Goal: Information Seeking & Learning: Learn about a topic

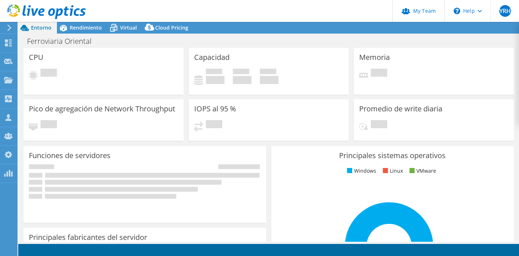
select select "USD"
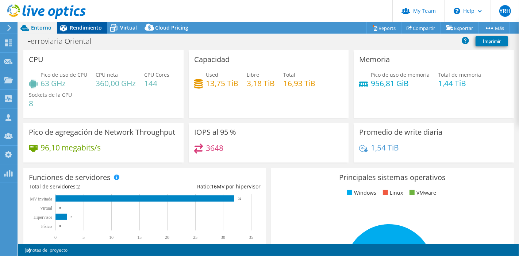
click at [81, 28] on span "Rendimiento" at bounding box center [86, 27] width 32 height 7
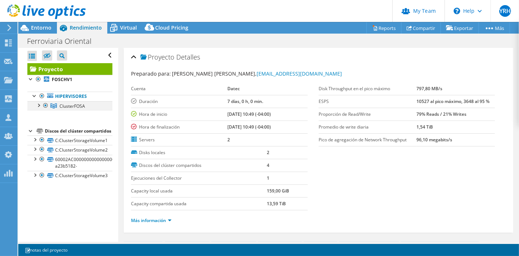
click at [39, 105] on div at bounding box center [38, 104] width 7 height 7
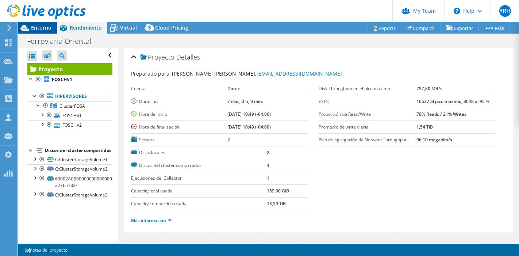
click at [38, 30] on span "Entorno" at bounding box center [41, 27] width 20 height 7
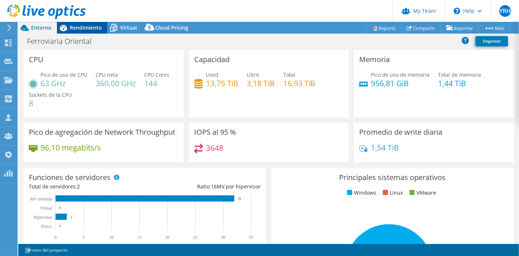
click at [80, 28] on span "Rendimiento" at bounding box center [86, 27] width 32 height 7
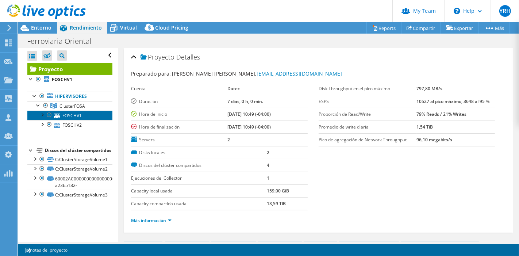
click at [66, 115] on link "FOSCHV1" at bounding box center [69, 115] width 85 height 9
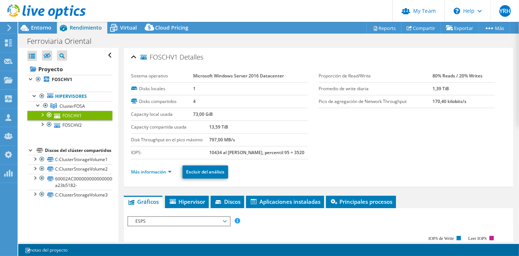
click at [190, 220] on span "ESPS" at bounding box center [179, 221] width 94 height 9
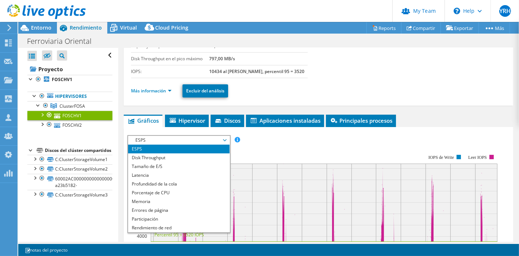
click at [179, 138] on span "ESPS" at bounding box center [179, 140] width 94 height 9
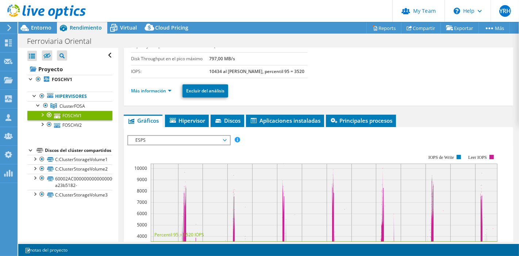
click at [178, 142] on span "ESPS" at bounding box center [179, 140] width 94 height 9
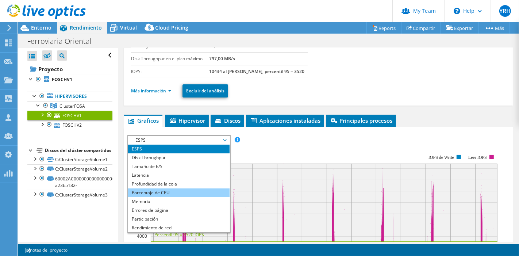
click at [164, 190] on li "Porcentaje de CPU" at bounding box center [178, 192] width 101 height 9
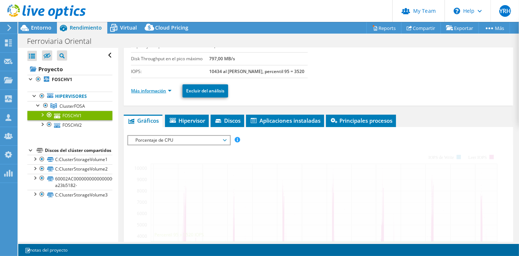
click at [162, 88] on link "Más información" at bounding box center [151, 91] width 41 height 6
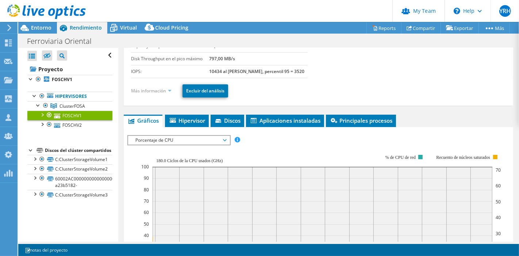
click at [170, 90] on link "Más información" at bounding box center [151, 91] width 41 height 6
click at [162, 88] on link "Más información" at bounding box center [151, 91] width 41 height 6
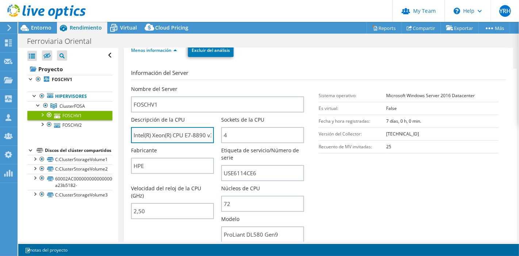
scroll to position [0, 20]
drag, startPoint x: 186, startPoint y: 133, endPoint x: 193, endPoint y: 131, distance: 6.8
click at [193, 131] on input "Intel(R) Xeon(R) CPU E7-8890 v3 @ 2.50GHz" at bounding box center [172, 135] width 83 height 16
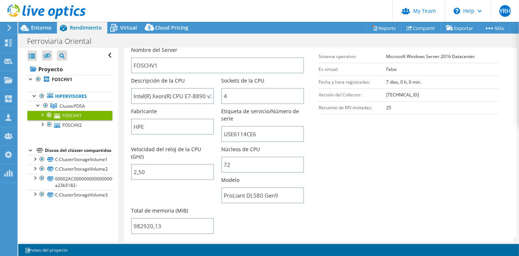
scroll to position [203, 0]
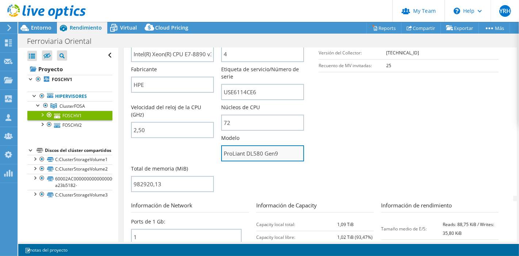
click at [258, 154] on input "ProLiant DL580 Gen9" at bounding box center [262, 153] width 83 height 16
click at [258, 155] on input "ProLiant DL580 Gen9" at bounding box center [262, 153] width 83 height 16
click at [257, 155] on input "ProLiant DL580 Gen9" at bounding box center [262, 153] width 83 height 16
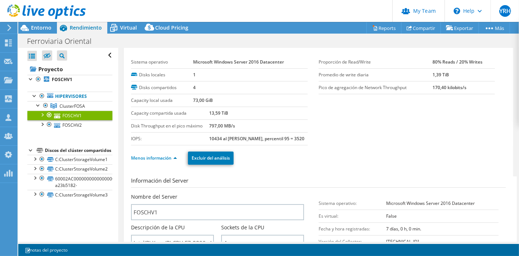
scroll to position [0, 0]
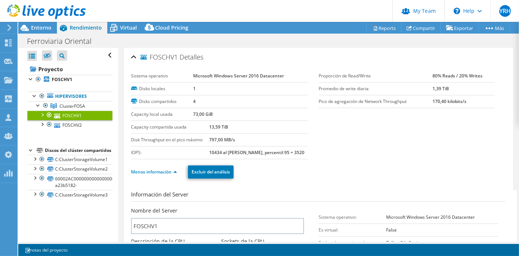
drag, startPoint x: 83, startPoint y: 106, endPoint x: 121, endPoint y: 97, distance: 39.1
click at [83, 106] on span "ClusterFOSA" at bounding box center [73, 106] width 26 height 6
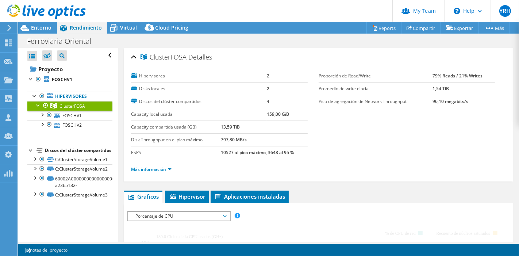
click at [177, 57] on span "ClusterFOSA" at bounding box center [164, 57] width 46 height 7
click at [181, 57] on span "ClusterFOSA" at bounding box center [164, 57] width 46 height 7
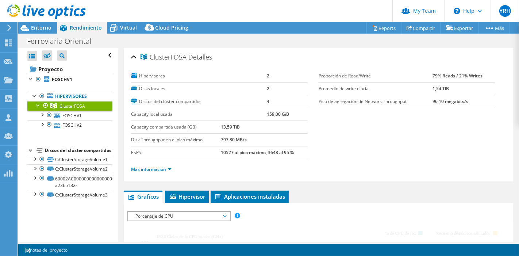
click at [181, 57] on span "ClusterFOSA" at bounding box center [164, 57] width 46 height 7
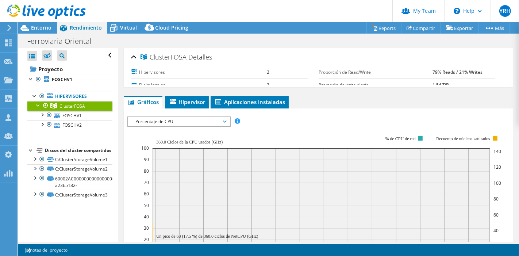
click at [179, 56] on span "ClusterFOSA" at bounding box center [164, 57] width 46 height 7
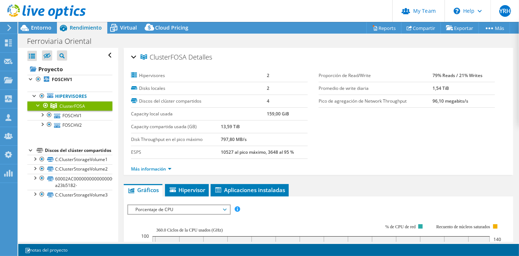
click at [181, 56] on span "ClusterFOSA" at bounding box center [164, 57] width 46 height 7
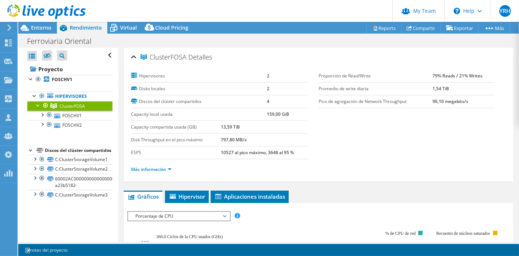
drag, startPoint x: 185, startPoint y: 57, endPoint x: 150, endPoint y: 57, distance: 35.1
click at [150, 57] on span "ClusterFOSA" at bounding box center [164, 57] width 46 height 7
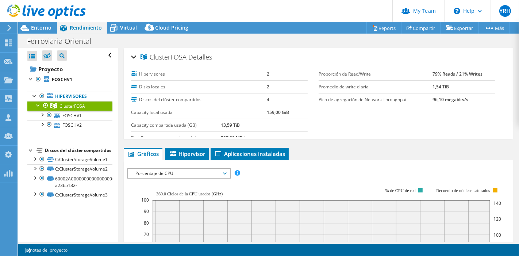
copy span "ClusterFOSA"
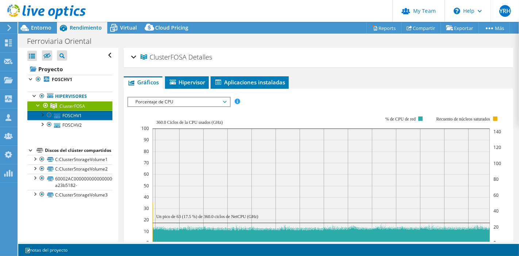
click at [73, 118] on link "FOSCHV1" at bounding box center [69, 115] width 85 height 9
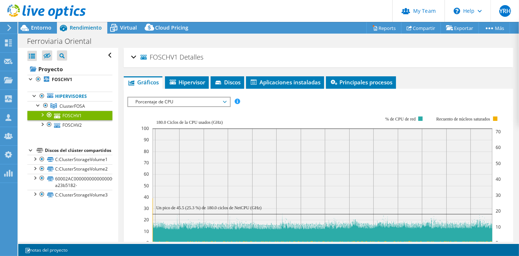
drag, startPoint x: 133, startPoint y: 55, endPoint x: 136, endPoint y: 61, distance: 6.7
click at [133, 55] on div "FOSCHV1 Detalles" at bounding box center [318, 58] width 375 height 16
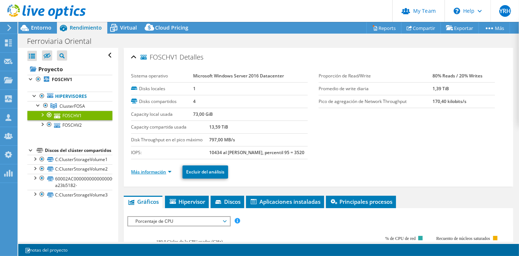
click at [156, 171] on link "Más información" at bounding box center [151, 172] width 41 height 6
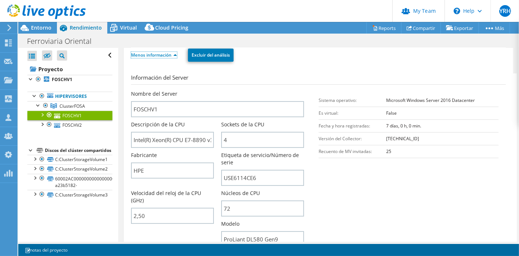
scroll to position [162, 0]
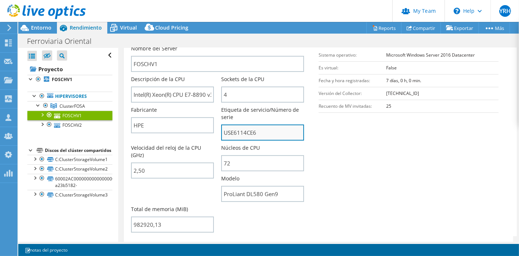
click at [249, 131] on input "USE6114CE6" at bounding box center [262, 133] width 83 height 16
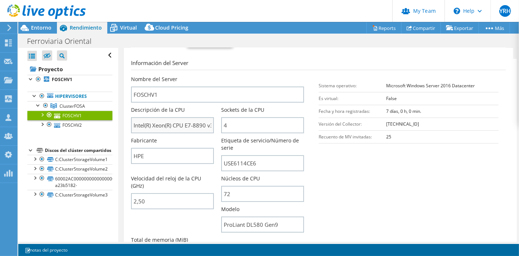
scroll to position [122, 0]
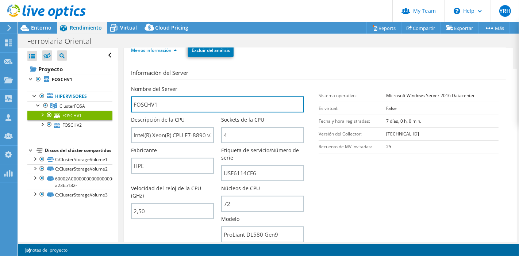
drag, startPoint x: 160, startPoint y: 99, endPoint x: 107, endPoint y: 102, distance: 53.0
click at [107, 102] on div "Abrir todo Cerrar todo Ocultar nodos excluidos Filtro de árbol del proyecto" at bounding box center [268, 145] width 501 height 194
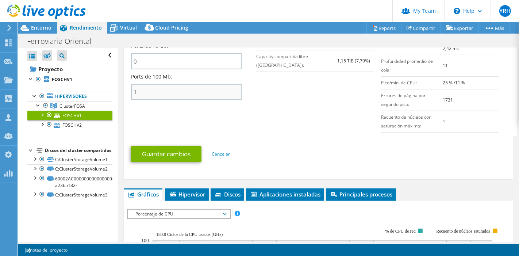
scroll to position [446, 0]
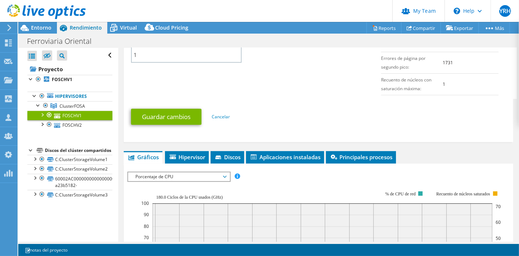
click at [205, 172] on span "Porcentaje de CPU" at bounding box center [179, 176] width 94 height 9
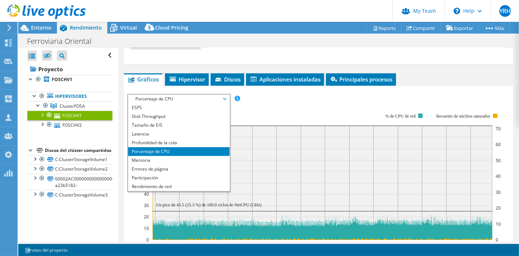
scroll to position [527, 0]
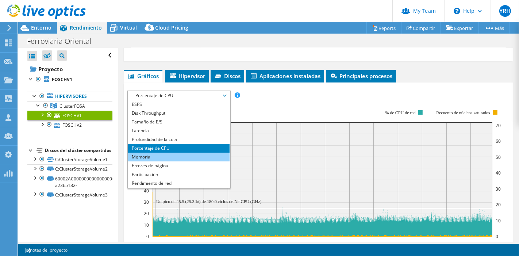
click at [173, 156] on li "Memoria" at bounding box center [178, 157] width 101 height 9
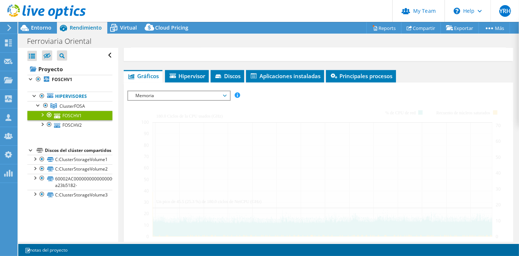
click at [174, 98] on div at bounding box center [318, 218] width 382 height 255
click at [175, 94] on span "Memoria" at bounding box center [179, 95] width 94 height 9
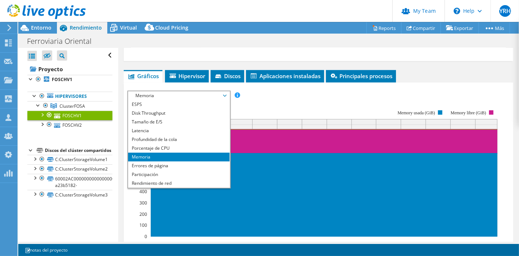
click at [225, 91] on span "Memoria" at bounding box center [179, 95] width 94 height 9
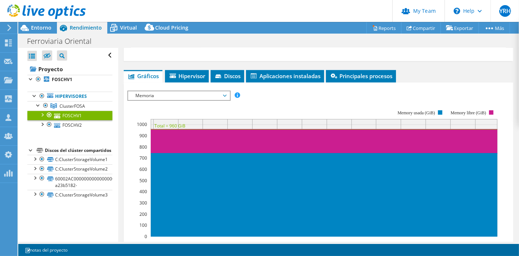
click at [205, 91] on span "Memoria" at bounding box center [179, 95] width 94 height 9
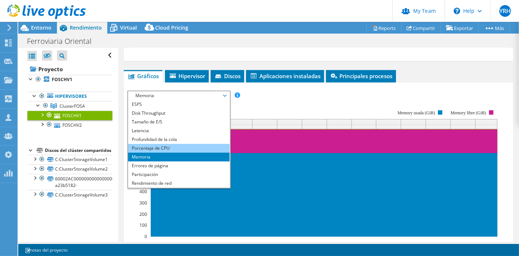
click at [172, 144] on li "Porcentaje de CPU" at bounding box center [178, 148] width 101 height 9
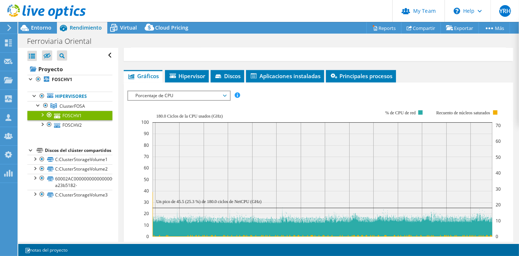
click at [211, 92] on span "Porcentaje de CPU" at bounding box center [179, 95] width 94 height 9
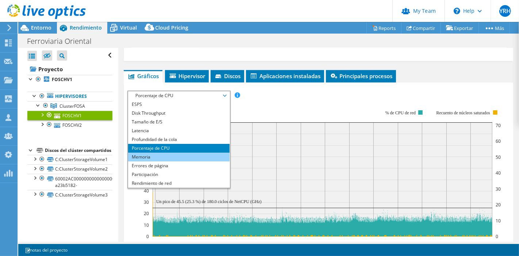
click at [171, 153] on li "Memoria" at bounding box center [178, 157] width 101 height 9
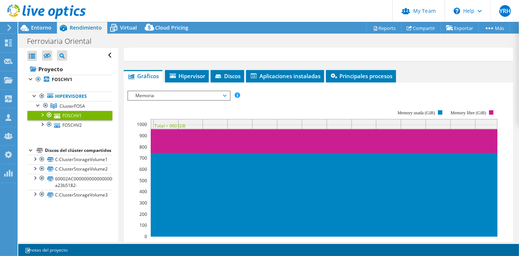
click at [156, 91] on span "Memoria" at bounding box center [179, 95] width 94 height 9
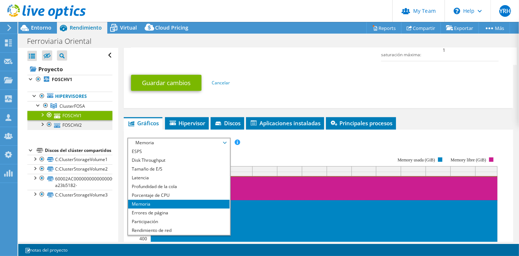
scroll to position [406, 0]
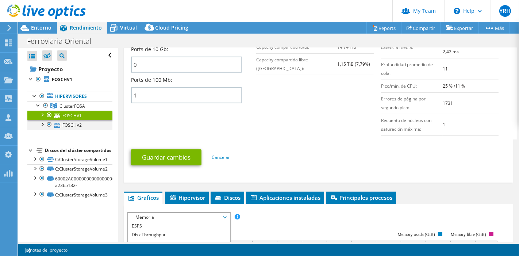
click at [49, 123] on div at bounding box center [49, 124] width 7 height 9
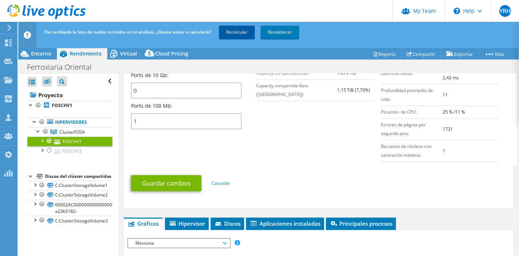
click at [249, 33] on link "Recalcular" at bounding box center [237, 32] width 36 height 13
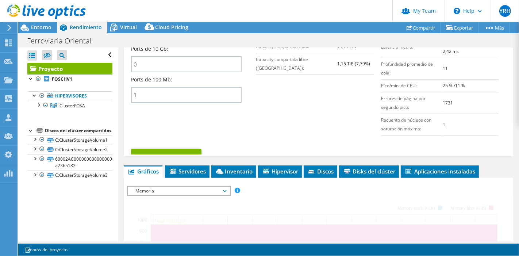
click at [256, 125] on section "Información de Network Ports de 1 Gb: 1 Ports de 10 Gb: 0 Ports de 100 Mb: 1 In…" at bounding box center [320, 68] width 379 height 141
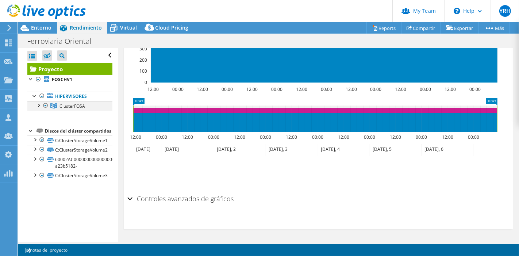
click at [38, 104] on div at bounding box center [38, 104] width 7 height 7
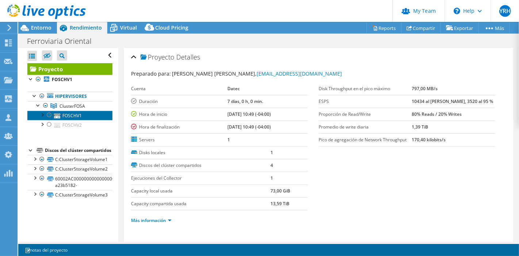
click at [89, 116] on link "FOSCHV1" at bounding box center [69, 115] width 85 height 9
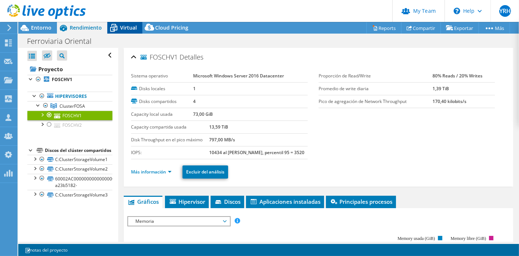
click at [131, 28] on span "Virtual" at bounding box center [128, 27] width 17 height 7
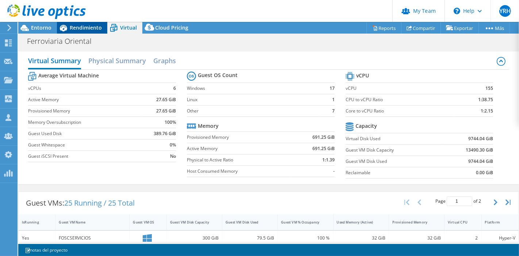
drag, startPoint x: 93, startPoint y: 27, endPoint x: 89, endPoint y: 28, distance: 3.9
click at [93, 27] on span "Rendimiento" at bounding box center [86, 27] width 32 height 7
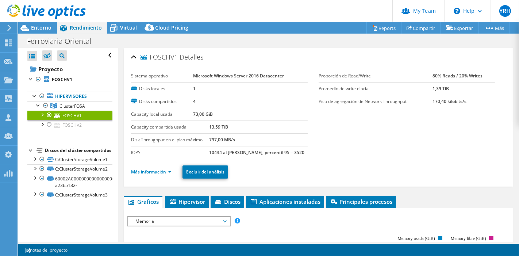
click at [50, 113] on div at bounding box center [49, 115] width 7 height 9
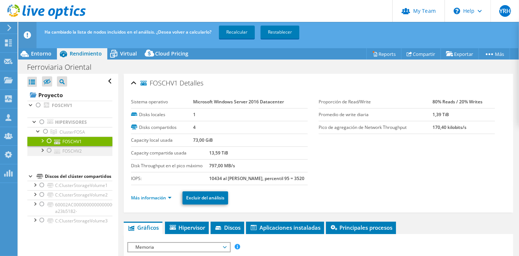
click at [50, 149] on div at bounding box center [49, 150] width 7 height 9
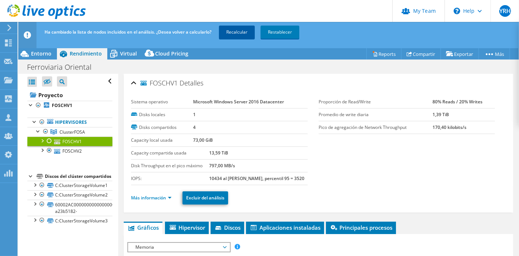
click at [241, 38] on link "Recalcular" at bounding box center [237, 32] width 36 height 13
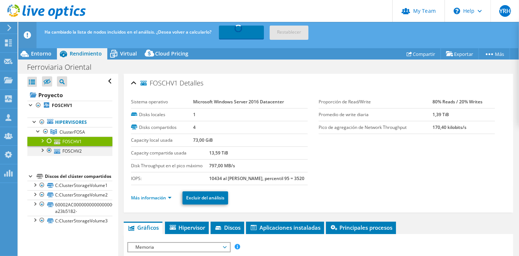
click at [46, 150] on div at bounding box center [49, 150] width 7 height 9
click at [43, 151] on div at bounding box center [41, 149] width 7 height 7
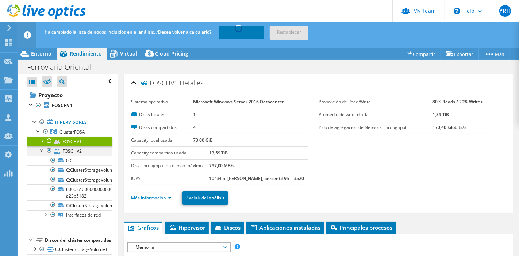
click at [40, 152] on div at bounding box center [41, 149] width 7 height 7
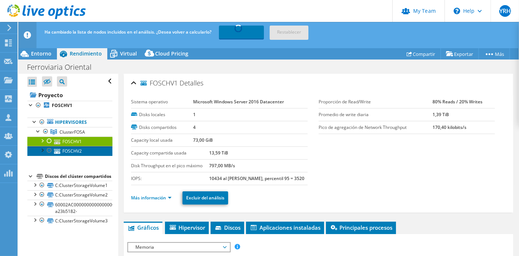
click at [91, 147] on link "FOSCHV2" at bounding box center [69, 150] width 85 height 9
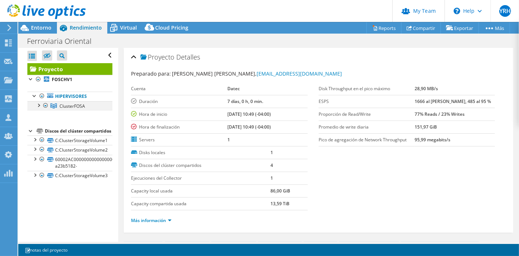
click at [37, 108] on div at bounding box center [38, 104] width 7 height 7
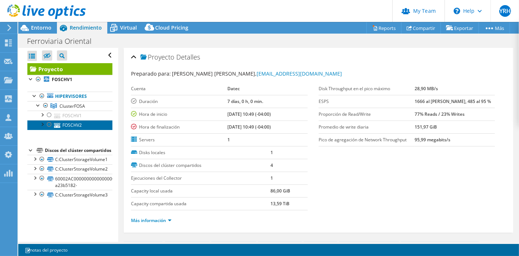
click at [69, 123] on link "FOSCHV2" at bounding box center [69, 124] width 85 height 9
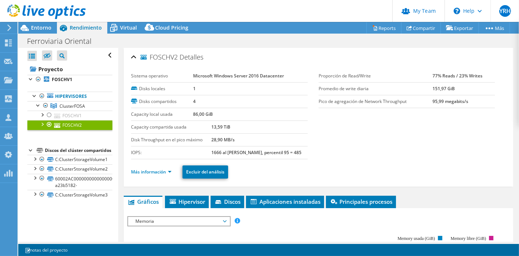
scroll to position [162, 0]
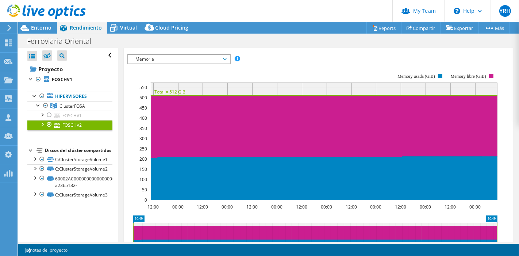
click at [204, 59] on span "Memoria" at bounding box center [179, 59] width 94 height 9
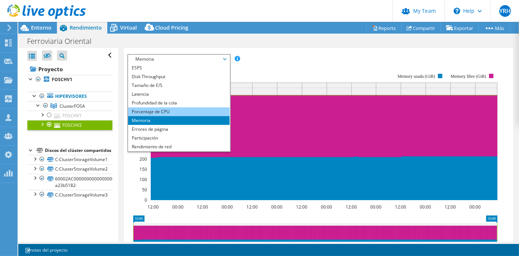
click at [140, 112] on li "Porcentaje de CPU" at bounding box center [178, 111] width 101 height 9
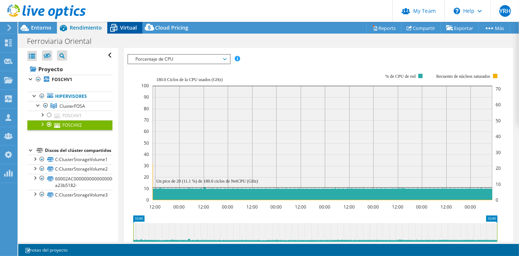
click at [111, 29] on icon at bounding box center [113, 29] width 7 height 6
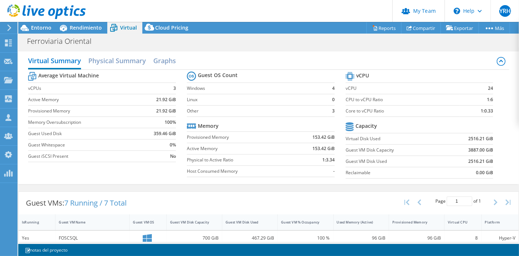
click at [85, 24] on div at bounding box center [43, 12] width 86 height 24
click at [91, 27] on span "Rendimiento" at bounding box center [86, 27] width 32 height 7
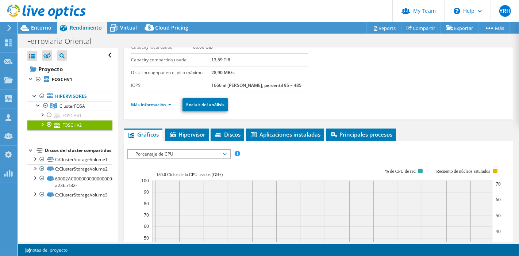
scroll to position [0, 0]
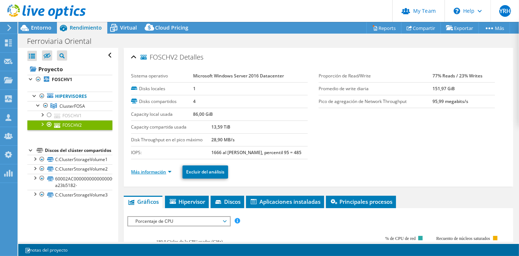
click at [165, 169] on link "Más información" at bounding box center [151, 172] width 41 height 6
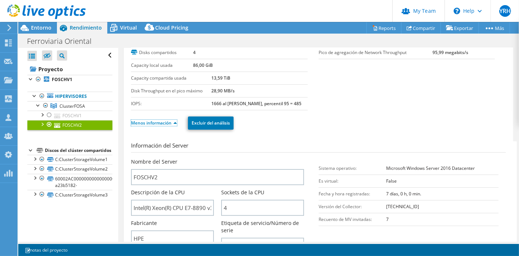
scroll to position [122, 0]
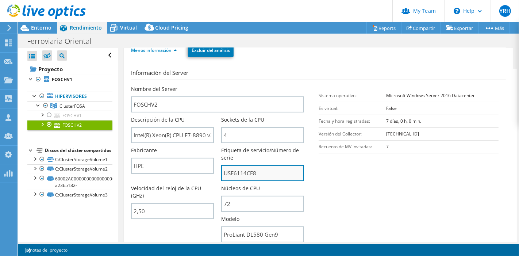
click at [261, 169] on input "USE6114CE8" at bounding box center [262, 173] width 83 height 16
click at [260, 169] on input "USE6114CE8" at bounding box center [262, 173] width 83 height 16
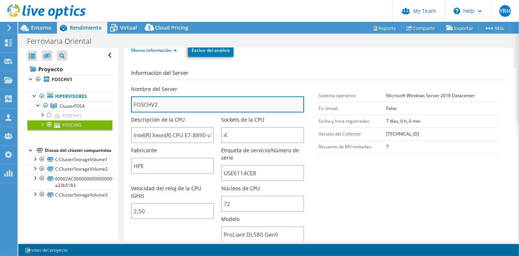
drag, startPoint x: 187, startPoint y: 103, endPoint x: 183, endPoint y: 103, distance: 4.4
click at [187, 103] on input "FOSCHV2" at bounding box center [217, 104] width 173 height 16
drag, startPoint x: 183, startPoint y: 103, endPoint x: 128, endPoint y: 103, distance: 54.4
click at [128, 103] on div "FOSCHV2 Detalles Sistema operativo Microsoft Windows Server 2016 Datacenter Dis…" at bounding box center [319, 196] width 390 height 540
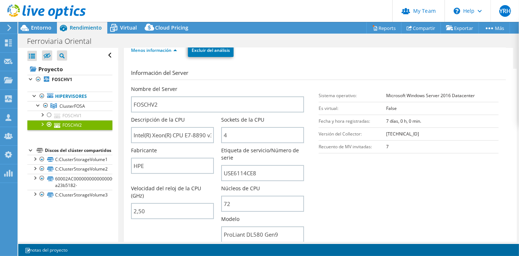
click at [49, 16] on icon at bounding box center [46, 11] width 79 height 15
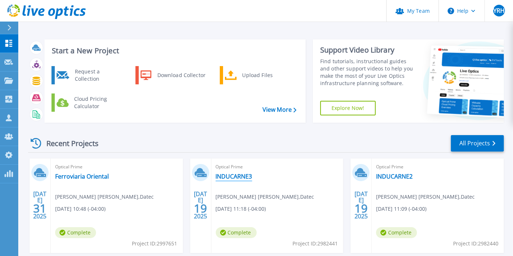
click at [230, 180] on link "INDUCARNE3" at bounding box center [234, 176] width 37 height 7
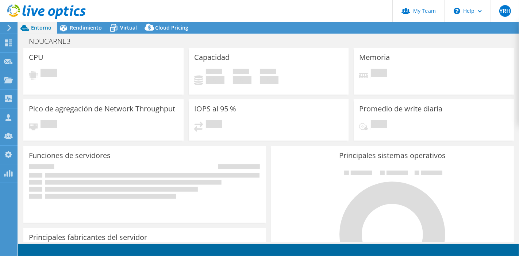
select select "USD"
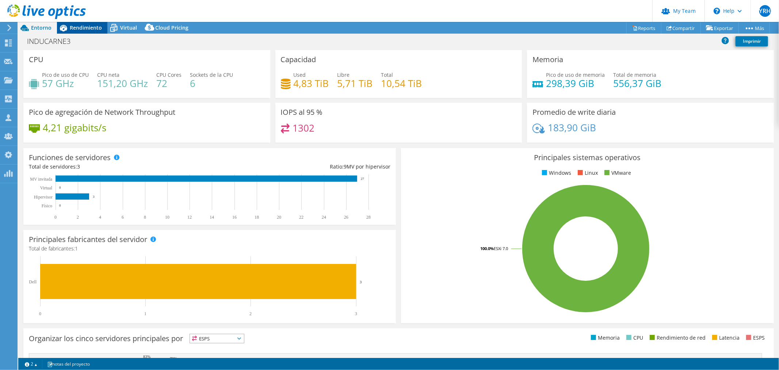
click at [78, 28] on span "Rendimiento" at bounding box center [86, 27] width 32 height 7
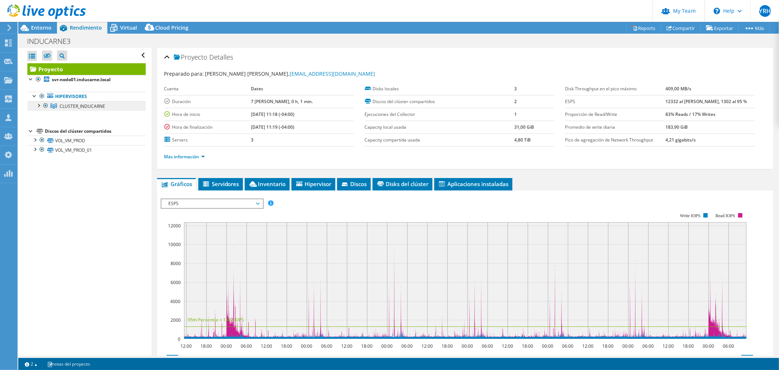
click at [69, 111] on link "CLUSTER_INDUCARNE" at bounding box center [86, 105] width 118 height 9
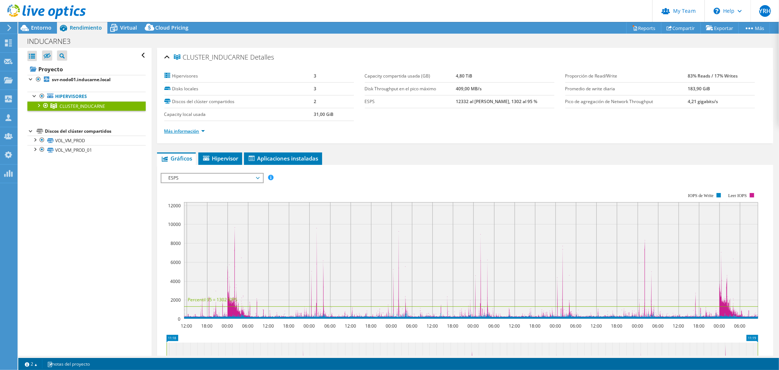
click at [199, 132] on link "Más información" at bounding box center [184, 131] width 41 height 6
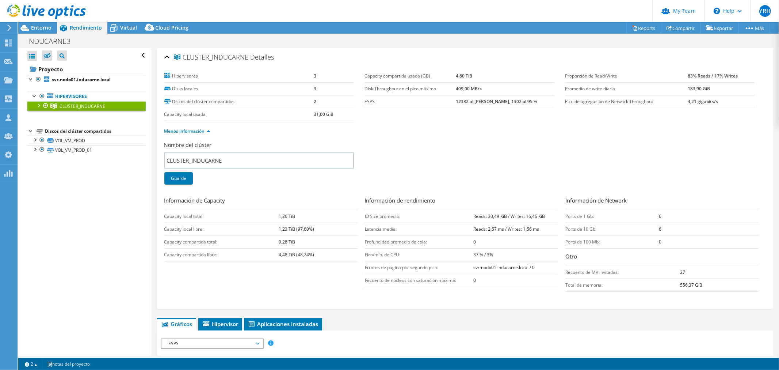
click at [39, 105] on div at bounding box center [38, 104] width 7 height 7
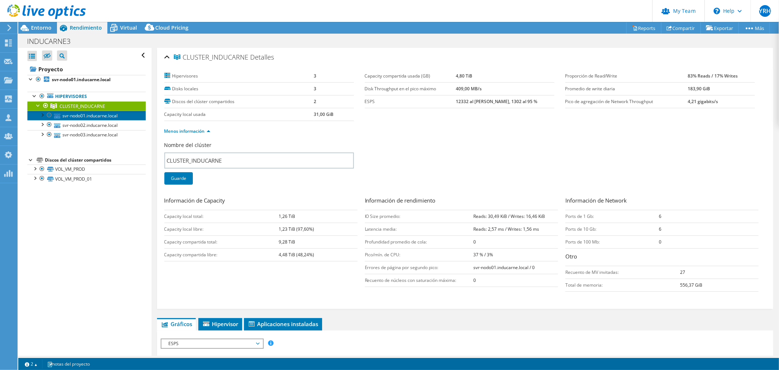
click at [81, 116] on link "svr-nodo01.inducarne.local" at bounding box center [86, 115] width 118 height 9
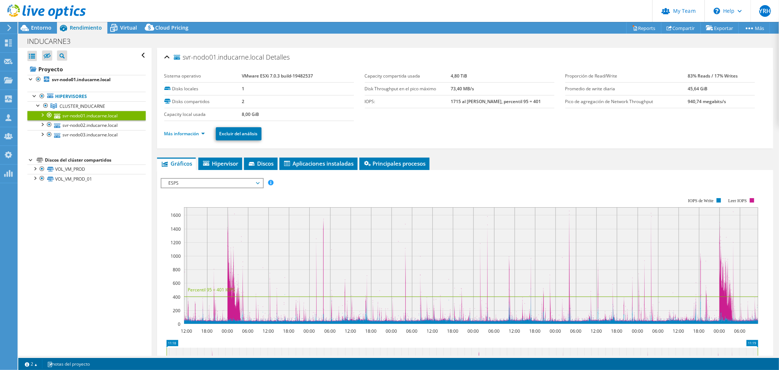
click at [206, 130] on li "Más información" at bounding box center [186, 134] width 45 height 8
click at [193, 135] on link "Más información" at bounding box center [184, 133] width 41 height 6
